Goal: Check status

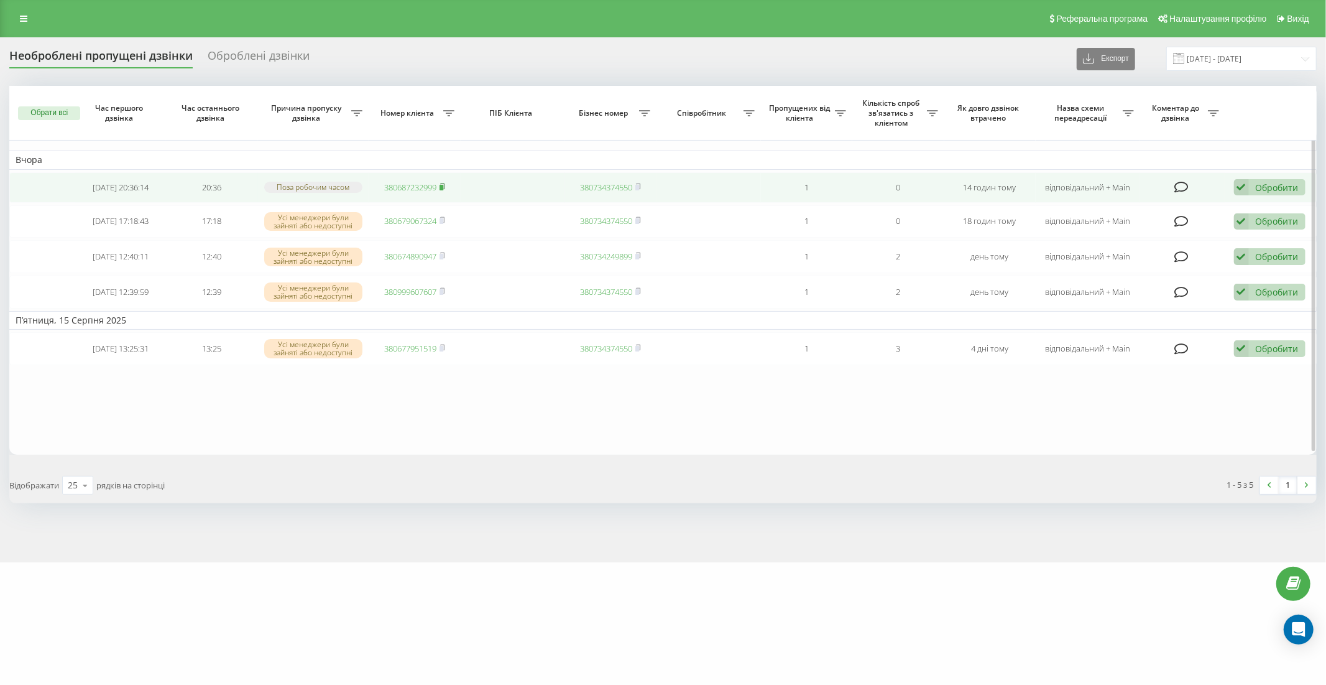
click at [442, 183] on icon at bounding box center [442, 186] width 4 height 6
